Goal: Check status: Check status

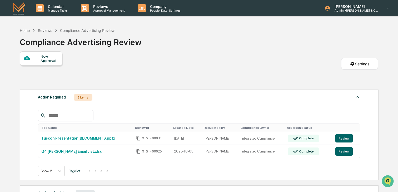
click at [91, 69] on div "New Approval Settings" at bounding box center [199, 69] width 358 height 36
click at [143, 68] on div "New Approval Settings" at bounding box center [199, 69] width 358 height 36
click at [22, 111] on div "Action Required 2 Items File Name Review Id Created Date Requested By Complianc…" at bounding box center [199, 134] width 359 height 91
